Goal: Navigation & Orientation: Understand site structure

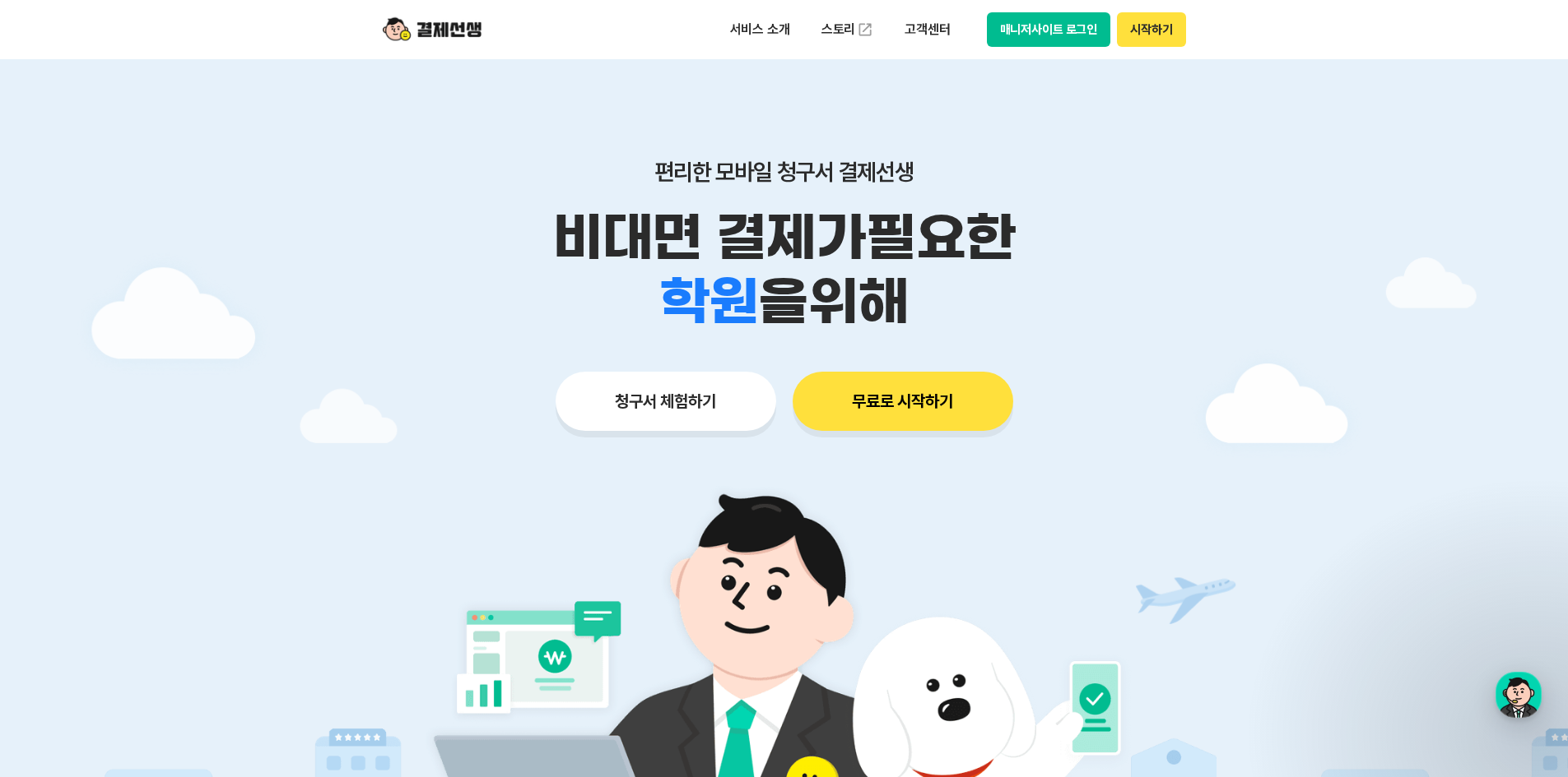
click at [983, 23] on div "서비스 소개 스토리 고객센터 매니저사이트 로그인 시작하기" at bounding box center [952, 29] width 467 height 35
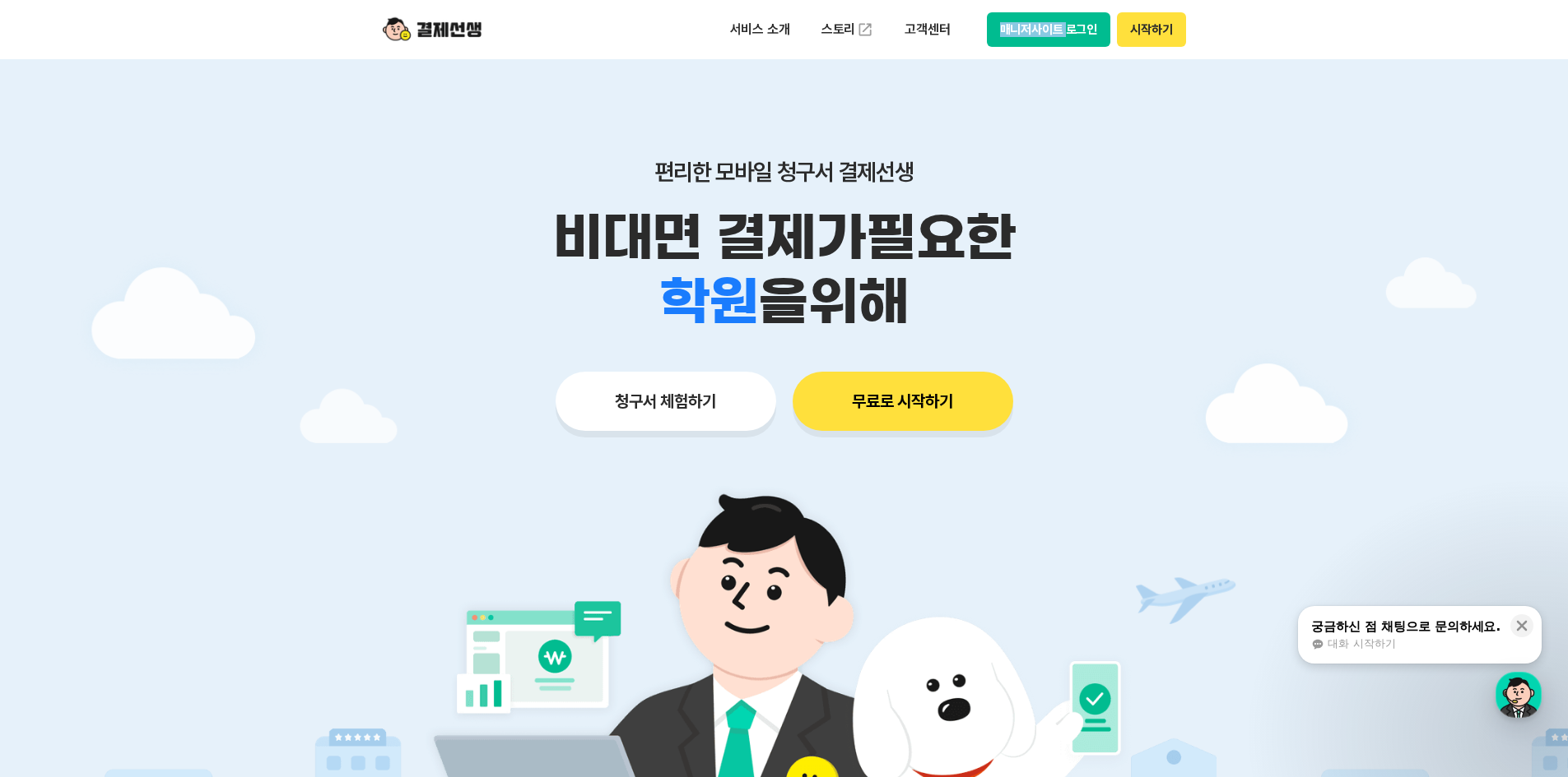
click at [985, 24] on div "서비스 소개 스토리 고객센터 매니저사이트 로그인 시작하기" at bounding box center [952, 29] width 467 height 35
click at [1027, 28] on button "매니저사이트 로그인" at bounding box center [1049, 29] width 125 height 35
click at [951, 30] on p "고객센터" at bounding box center [926, 29] width 68 height 29
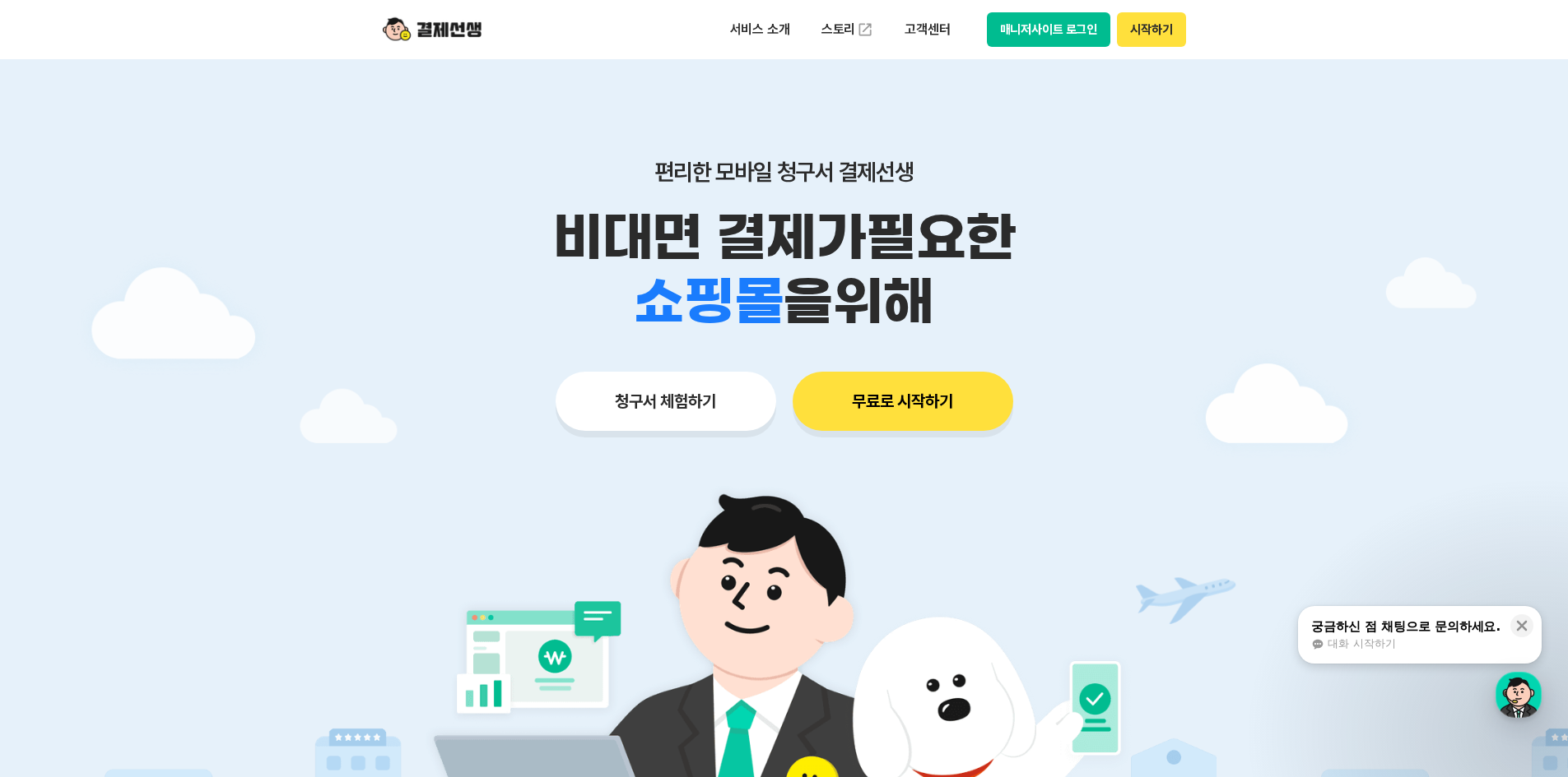
click at [1011, 18] on button "매니저사이트 로그인" at bounding box center [1049, 29] width 125 height 35
click at [942, 37] on p "고객센터" at bounding box center [926, 29] width 68 height 29
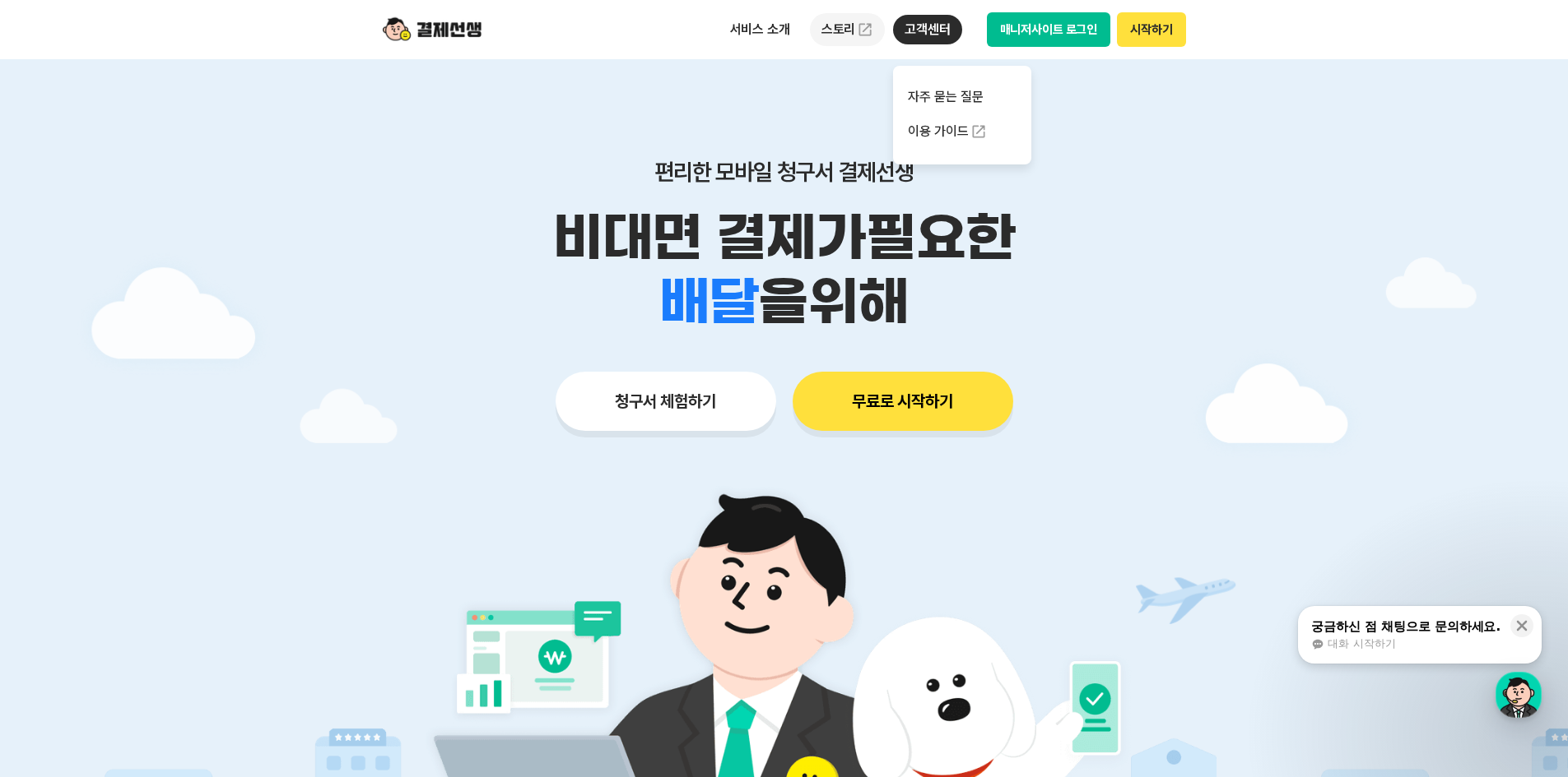
click at [848, 34] on link "스토리" at bounding box center [847, 29] width 75 height 33
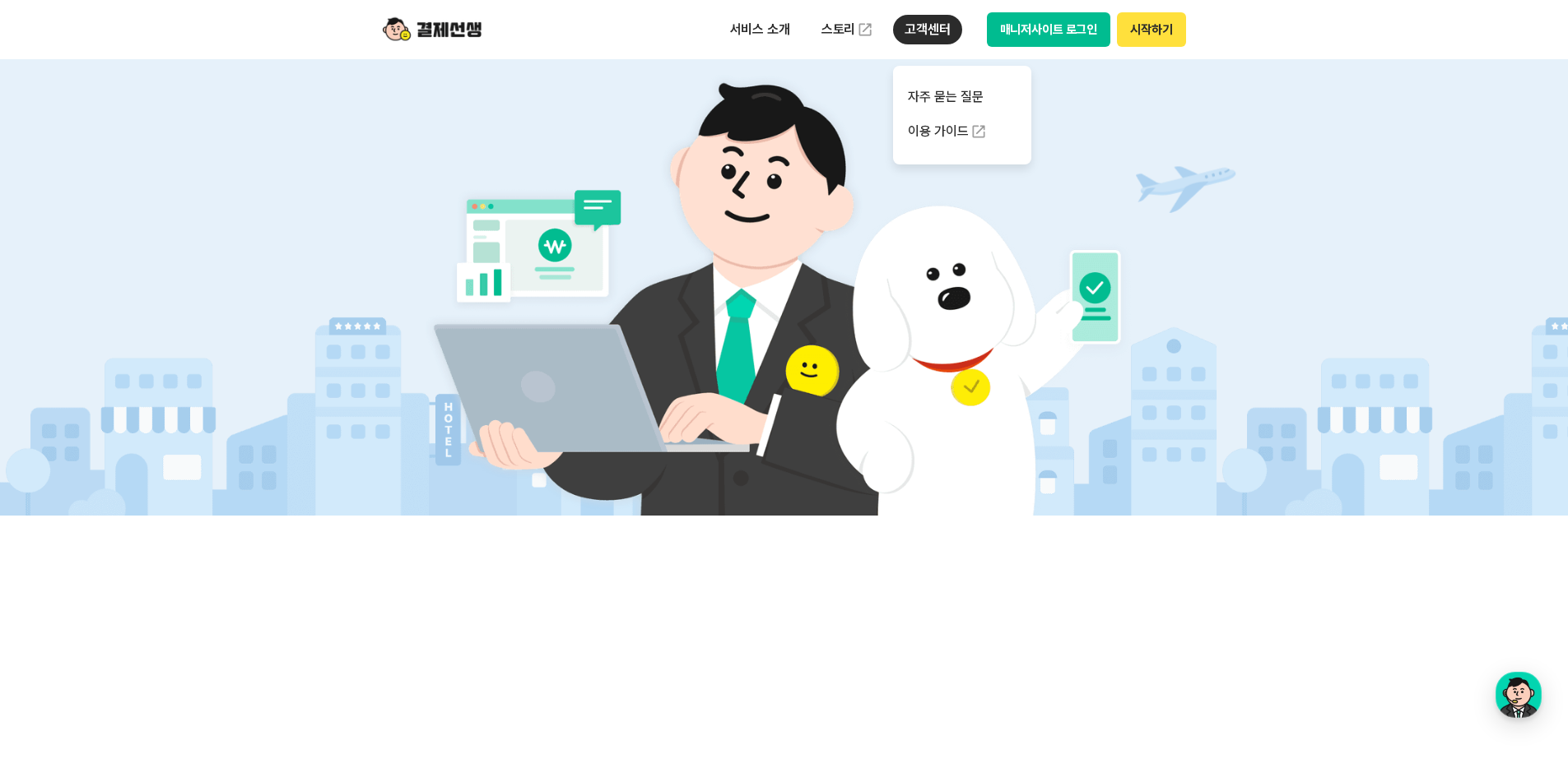
scroll to position [740, 0]
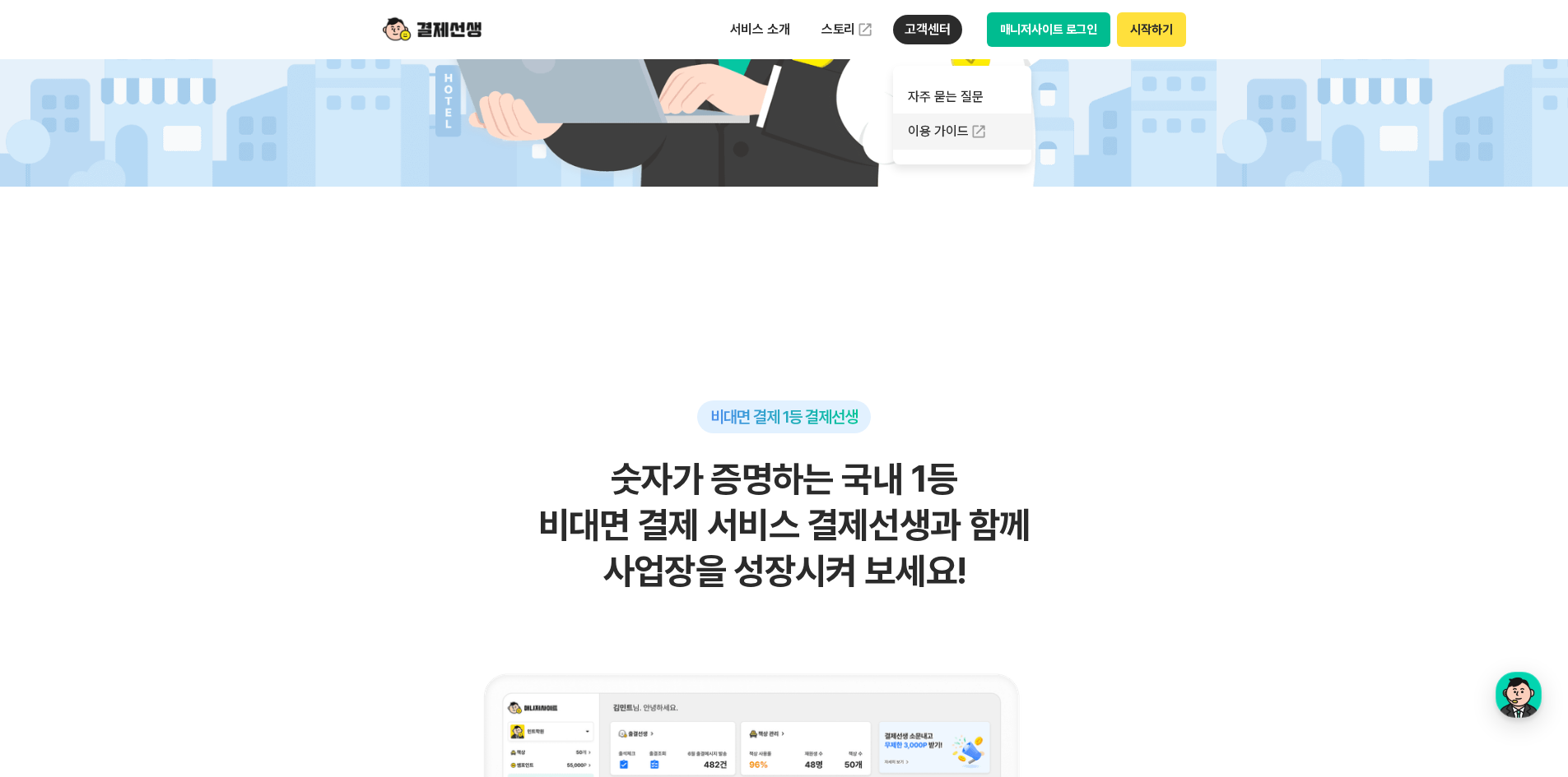
click at [945, 133] on link "이용 가이드" at bounding box center [961, 131] width 139 height 36
click at [905, 32] on p "고객센터" at bounding box center [926, 29] width 68 height 29
click at [740, 23] on p "서비스 소개" at bounding box center [760, 29] width 83 height 29
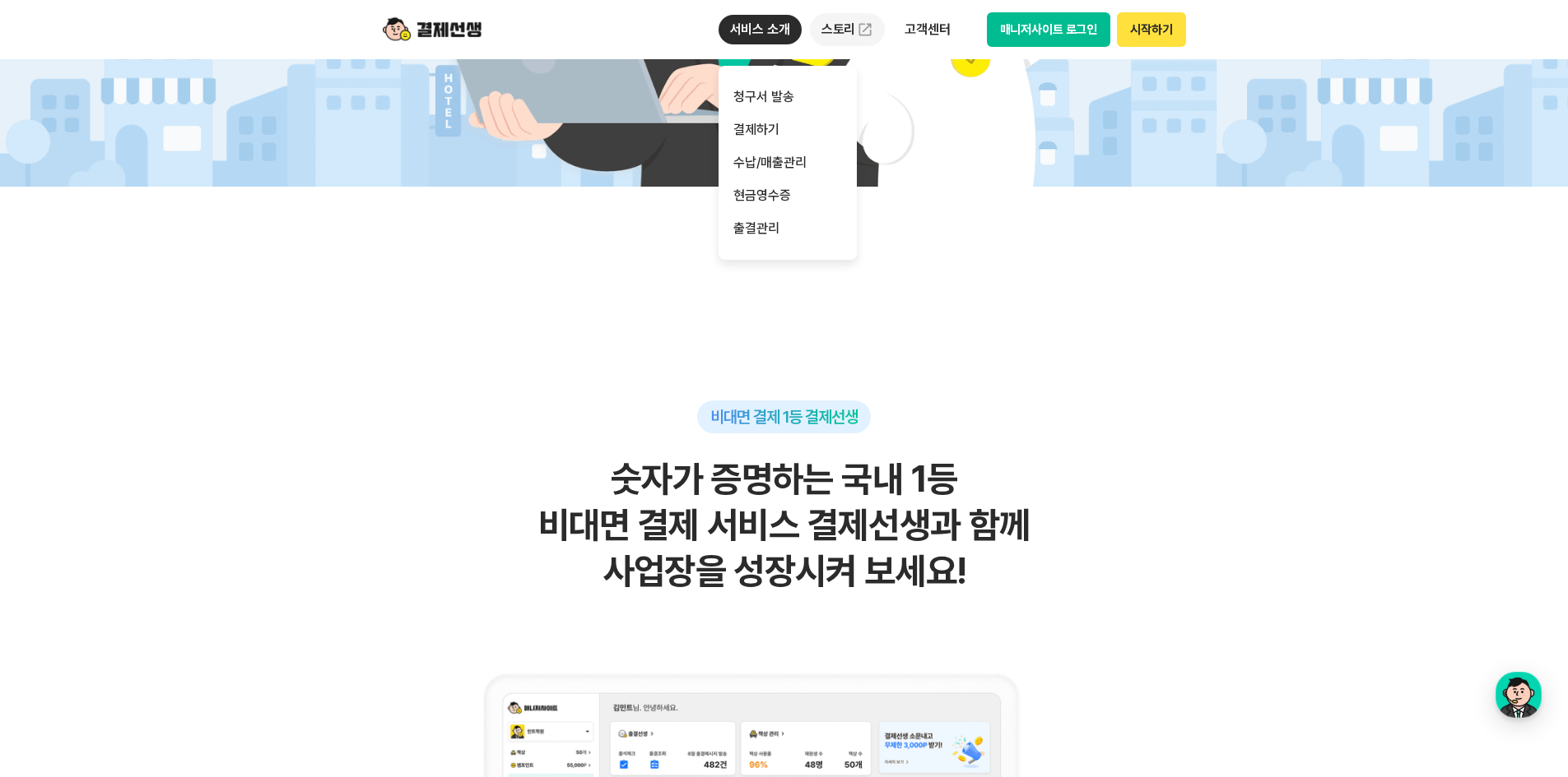
click at [861, 37] on img at bounding box center [864, 29] width 16 height 16
